Goal: Information Seeking & Learning: Learn about a topic

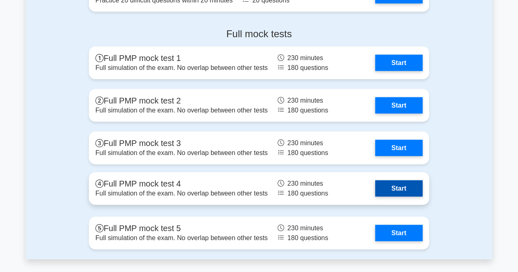
scroll to position [2335, 0]
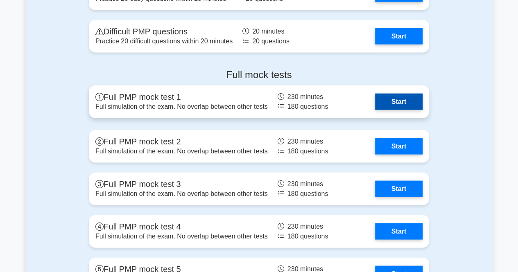
click at [396, 103] on link "Start" at bounding box center [399, 102] width 48 height 16
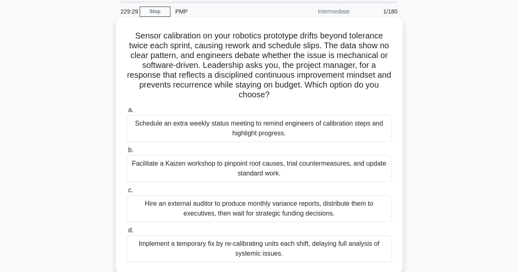
scroll to position [41, 0]
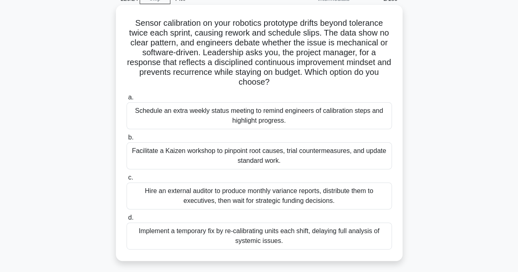
click at [282, 163] on div "Facilitate a Kaizen workshop to pinpoint root causes, trial countermeasures, an…" at bounding box center [259, 156] width 265 height 27
click at [127, 140] on input "b. Facilitate a Kaizen workshop to pinpoint root causes, trial countermeasures,…" at bounding box center [127, 137] width 0 height 5
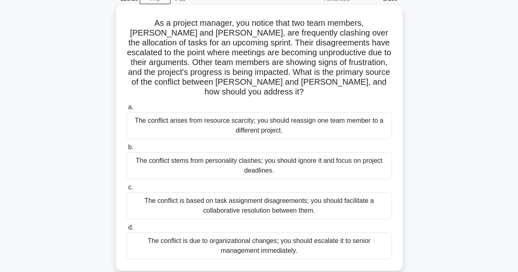
click at [282, 197] on div "The conflict is based on task assignment disagreements; you should facilitate a…" at bounding box center [259, 206] width 265 height 27
click at [127, 190] on input "c. The conflict is based on task assignment disagreements; you should facilitat…" at bounding box center [127, 187] width 0 height 5
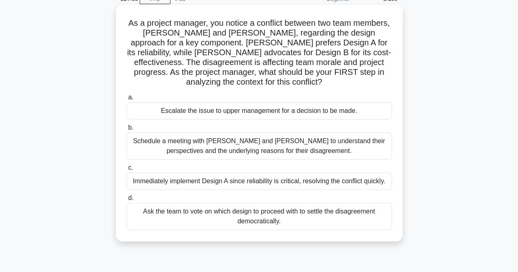
click at [270, 148] on div "Schedule a meeting with Sarah and John to understand their perspectives and the…" at bounding box center [259, 146] width 265 height 27
click at [127, 131] on input "b. Schedule a meeting with Sarah and John to understand their perspectives and …" at bounding box center [127, 127] width 0 height 5
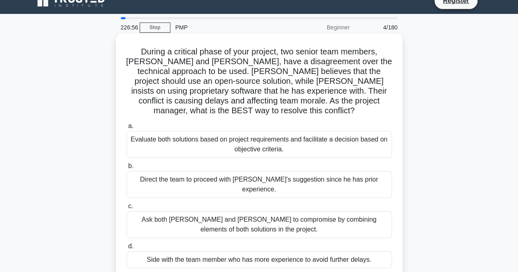
scroll to position [0, 0]
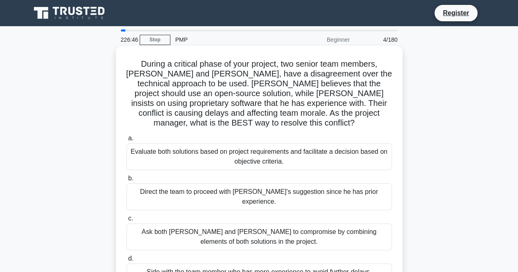
click at [297, 150] on div "Evaluate both solutions based on project requirements and facilitate a decision…" at bounding box center [259, 156] width 265 height 27
click at [127, 141] on input "a. Evaluate both solutions based on project requirements and facilitate a decis…" at bounding box center [127, 138] width 0 height 5
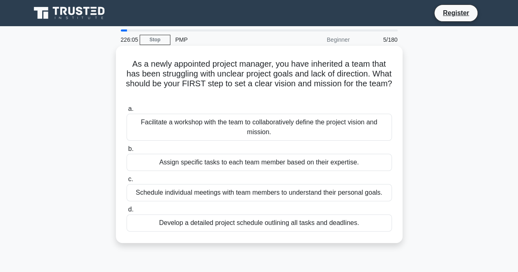
click at [290, 130] on div "Facilitate a workshop with the team to collaboratively define the project visio…" at bounding box center [259, 127] width 265 height 27
click at [127, 112] on input "a. Facilitate a workshop with the team to collaboratively define the project vi…" at bounding box center [127, 108] width 0 height 5
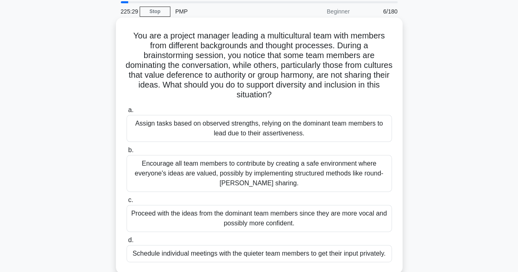
scroll to position [41, 0]
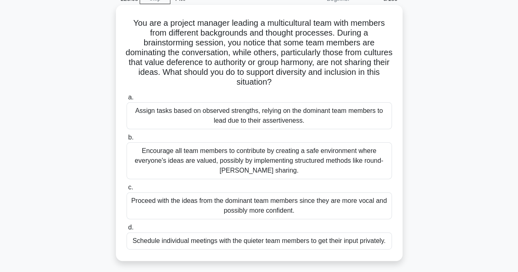
click at [297, 160] on div "Encourage all team members to contribute by creating a safe environment where e…" at bounding box center [259, 161] width 265 height 37
click at [127, 140] on input "b. Encourage all team members to contribute by creating a safe environment wher…" at bounding box center [127, 137] width 0 height 5
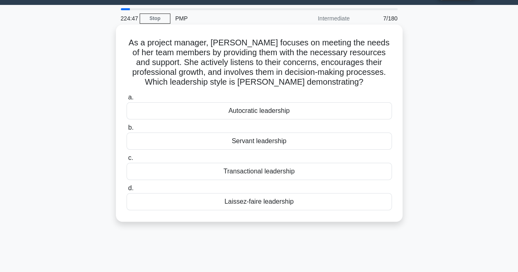
scroll to position [0, 0]
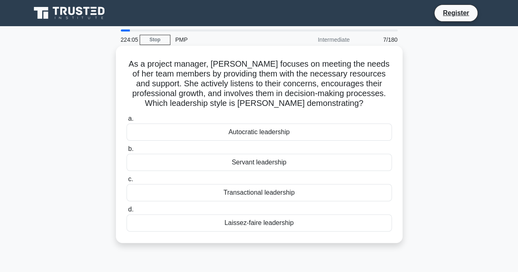
click at [281, 163] on div "Servant leadership" at bounding box center [259, 162] width 265 height 17
click at [127, 152] on input "b. Servant leadership" at bounding box center [127, 149] width 0 height 5
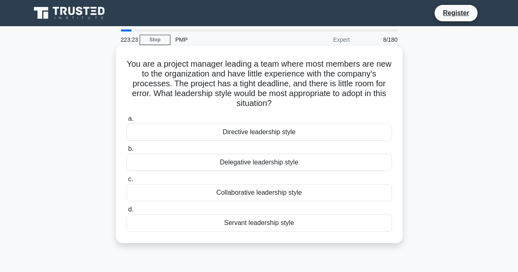
click at [247, 134] on div "Directive leadership style" at bounding box center [259, 132] width 265 height 17
click at [127, 122] on input "a. Directive leadership style" at bounding box center [127, 118] width 0 height 5
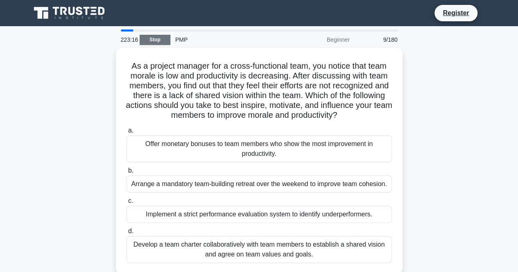
click at [153, 39] on link "Stop" at bounding box center [155, 40] width 31 height 10
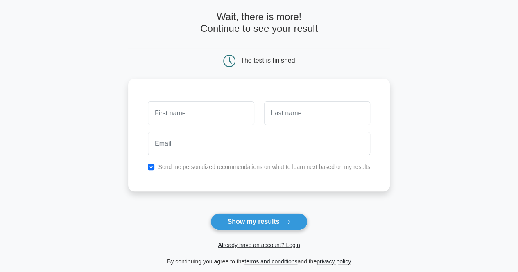
scroll to position [82, 0]
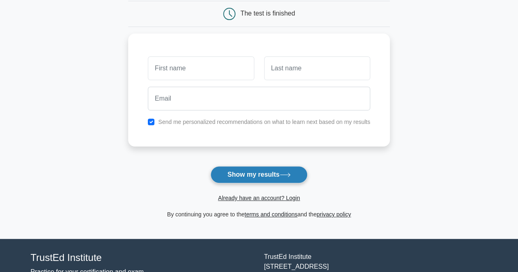
click at [264, 172] on button "Show my results" at bounding box center [259, 174] width 97 height 17
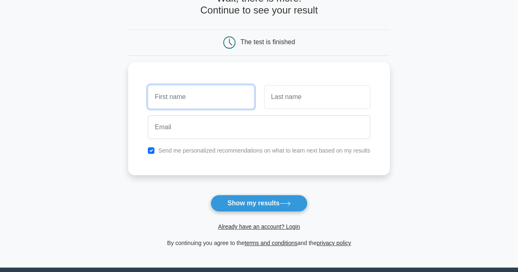
scroll to position [41, 0]
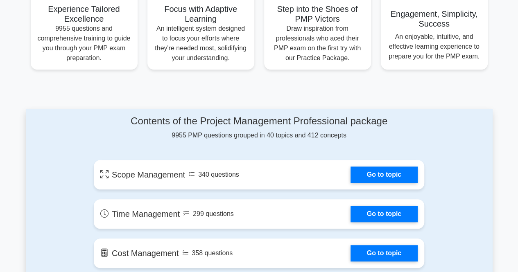
scroll to position [369, 0]
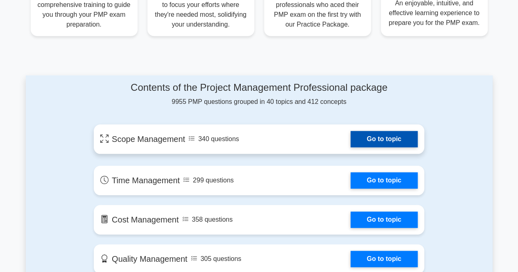
click at [368, 141] on link "Go to topic" at bounding box center [384, 139] width 67 height 16
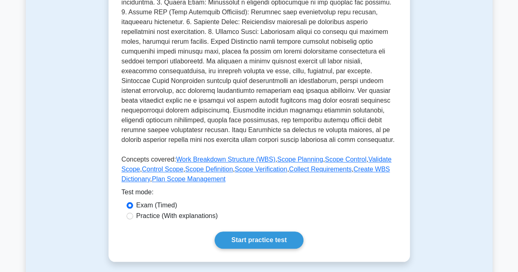
scroll to position [287, 0]
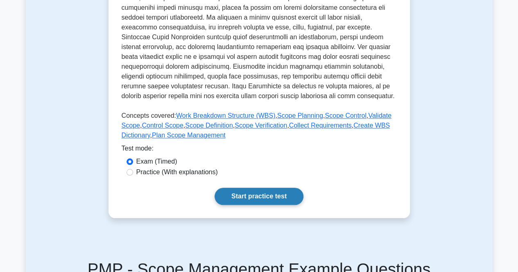
click at [262, 197] on link "Start practice test" at bounding box center [259, 196] width 89 height 17
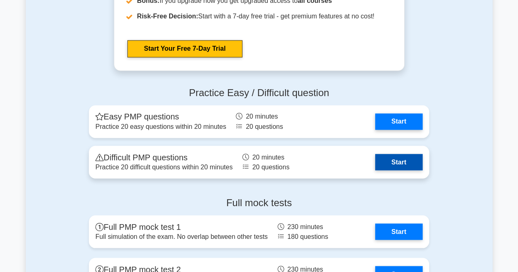
scroll to position [2253, 0]
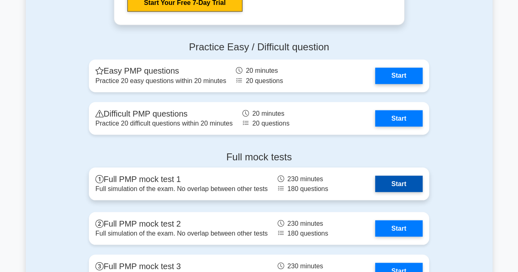
click at [402, 183] on link "Start" at bounding box center [399, 184] width 48 height 16
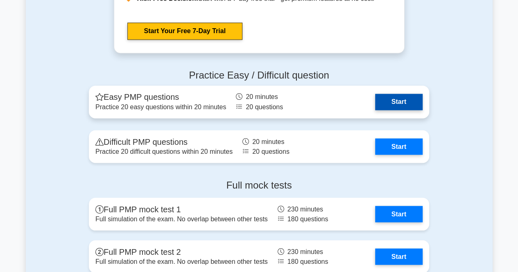
scroll to position [2212, 0]
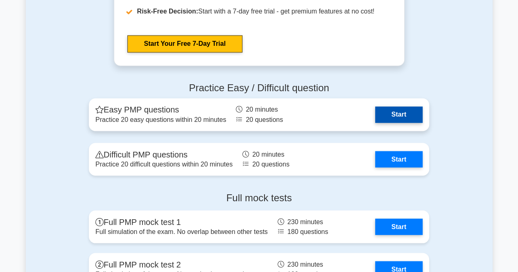
click at [396, 115] on link "Start" at bounding box center [399, 114] width 48 height 16
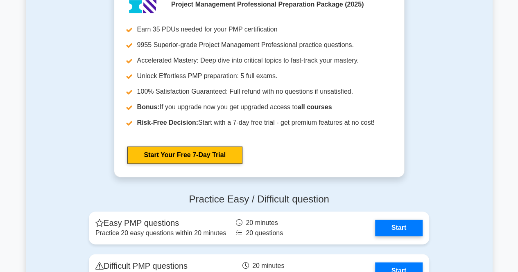
scroll to position [2048, 0]
